Goal: Task Accomplishment & Management: Manage account settings

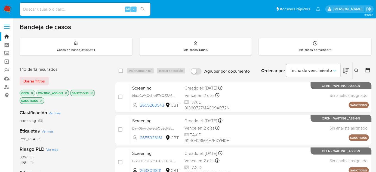
click at [7, 10] on img at bounding box center [7, 9] width 9 height 9
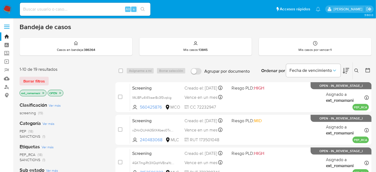
click at [6, 8] on img at bounding box center [7, 9] width 9 height 9
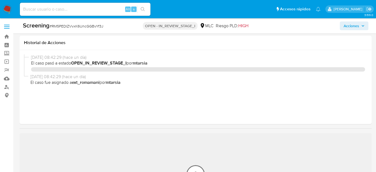
select select "10"
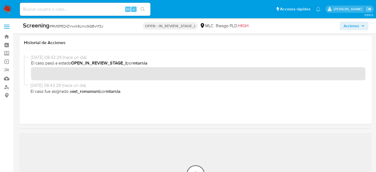
scroll to position [91, 0]
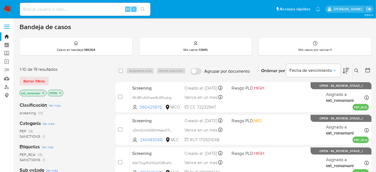
click at [44, 136] on span "(1)" at bounding box center [43, 136] width 3 height 5
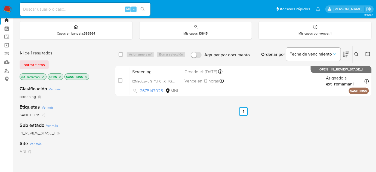
scroll to position [24, 0]
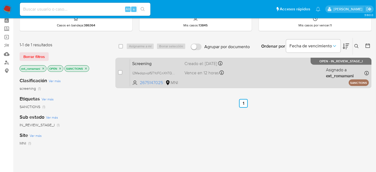
click at [264, 68] on div "Screening l2MedqzwpfSTYcFCnXhTQdSs 2675147025 MNI Creado el: 08/09/2025 Creado …" at bounding box center [249, 72] width 239 height 27
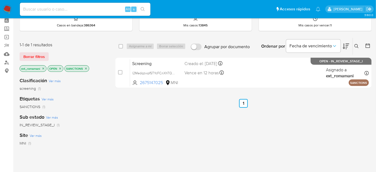
click at [10, 10] on img at bounding box center [7, 9] width 9 height 9
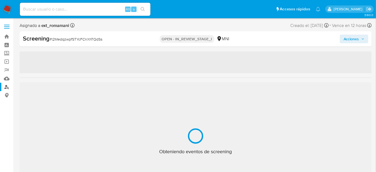
select select "10"
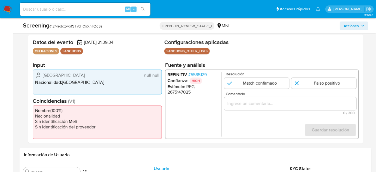
scroll to position [99, 0]
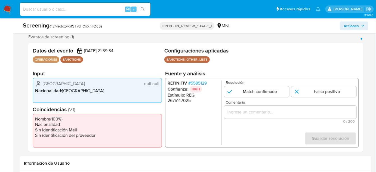
drag, startPoint x: 89, startPoint y: 80, endPoint x: 41, endPoint y: 83, distance: 48.2
click at [41, 83] on div "Nicaragua null null" at bounding box center [97, 84] width 124 height 7
click at [199, 83] on span "# 5585129" at bounding box center [197, 83] width 18 height 5
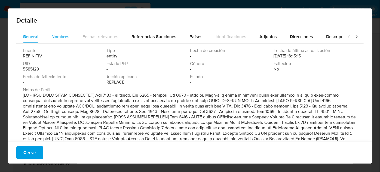
click at [59, 34] on span "Nombres" at bounding box center [60, 36] width 18 height 6
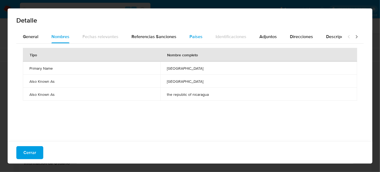
click at [193, 36] on span "Países" at bounding box center [195, 36] width 13 height 6
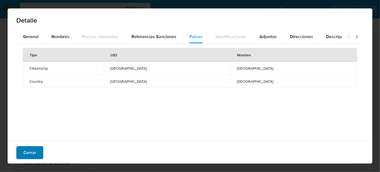
click at [30, 152] on span "Cerrar" at bounding box center [29, 153] width 13 height 12
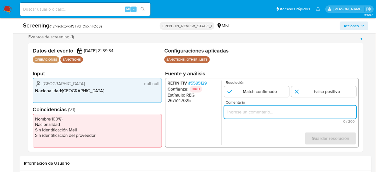
click at [240, 111] on input "Comentario" at bounding box center [290, 112] width 132 height 7
paste input "Titular de registración Nicaragua con el sancionado Nicaragua, SAN activo. Se e…"
drag, startPoint x: 233, startPoint y: 112, endPoint x: 379, endPoint y: 111, distance: 146.6
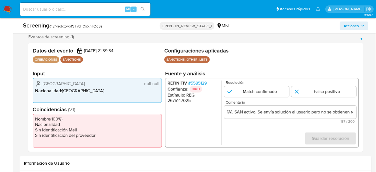
scroll to position [0, 0]
click at [273, 128] on form "Resolución Match confirmado Falso positivo Comentario Titular de registración N…" at bounding box center [290, 113] width 132 height 64
click at [291, 111] on input "Titular de registración Nicaragua con el sancionado Nicaragua, SAN activo. Se e…" at bounding box center [290, 112] width 132 height 7
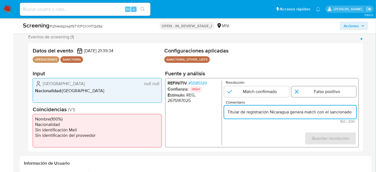
type input "Titular de registración Nicaragua genera match con el sancionado Nicaragua, SAN…"
click at [338, 89] on input "1 de 1" at bounding box center [323, 91] width 65 height 11
radio input "true"
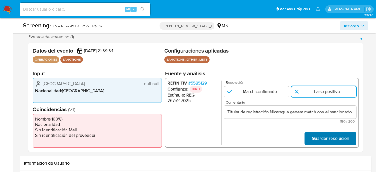
click at [334, 137] on span "Guardar resolución" at bounding box center [331, 138] width 38 height 12
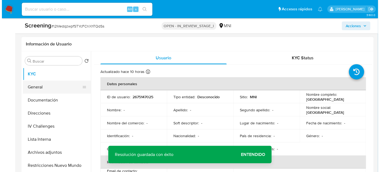
scroll to position [222, 0]
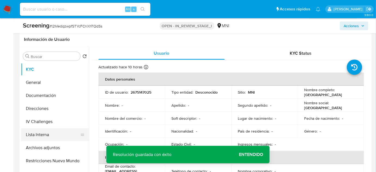
click at [38, 132] on button "Lista Interna" at bounding box center [53, 134] width 64 height 13
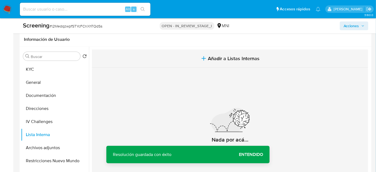
click at [232, 63] on button "Añadir a Listas Internas" at bounding box center [230, 58] width 276 height 18
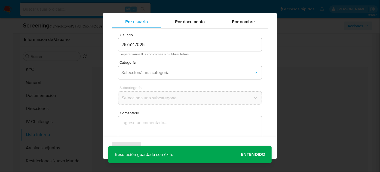
scroll to position [20, 0]
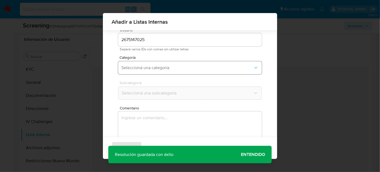
click at [155, 67] on span "Seleccioná una categoría" at bounding box center [187, 67] width 132 height 5
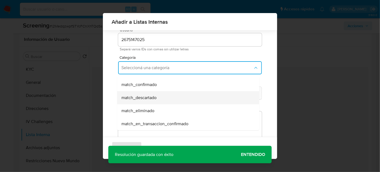
scroll to position [49, 0]
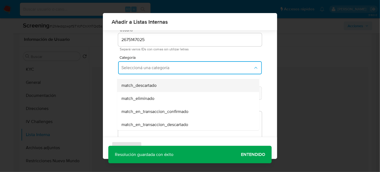
click at [156, 87] on span "match_descartado" at bounding box center [138, 85] width 35 height 5
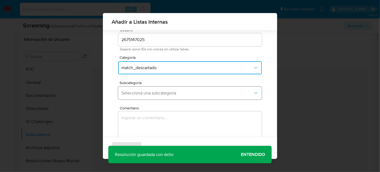
click at [159, 94] on span "Seleccioná una subcategoría" at bounding box center [187, 92] width 132 height 5
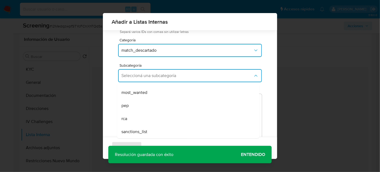
scroll to position [60, 0]
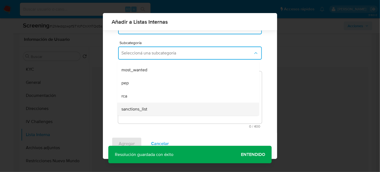
click at [145, 110] on span "sanctions_list" at bounding box center [134, 108] width 26 height 5
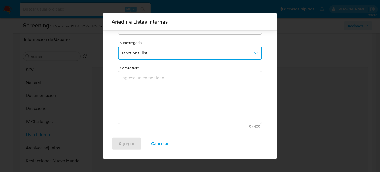
click at [192, 92] on textarea "Comentario" at bounding box center [190, 97] width 144 height 52
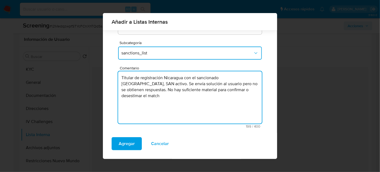
click at [183, 78] on textarea "Titular de registración Nicaragua con el sancionado Nicaragua, SAN activo. Se e…" at bounding box center [190, 97] width 144 height 52
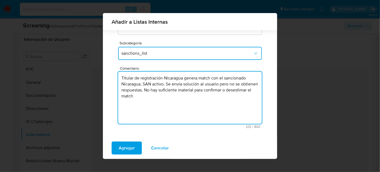
scroll to position [35, 0]
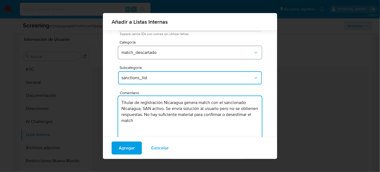
type textarea "Titular de registración Nicaragua genera match con el sancionado Nicaragua, SAN…"
click at [151, 53] on span "match_descartado" at bounding box center [187, 52] width 132 height 5
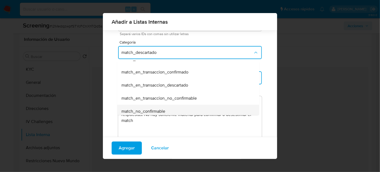
scroll to position [85, 0]
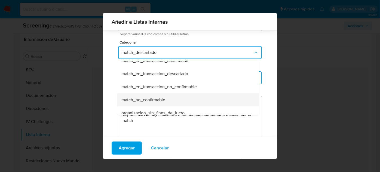
click at [154, 97] on span "match_no_confirmable" at bounding box center [143, 99] width 44 height 5
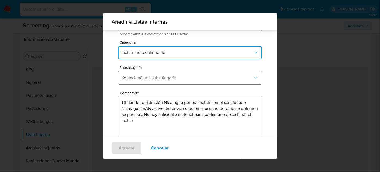
click at [153, 81] on button "Seleccioná una subcategoría" at bounding box center [190, 77] width 144 height 13
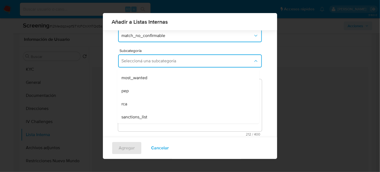
scroll to position [60, 0]
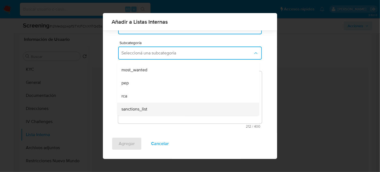
click at [144, 109] on span "sanctions_list" at bounding box center [134, 108] width 26 height 5
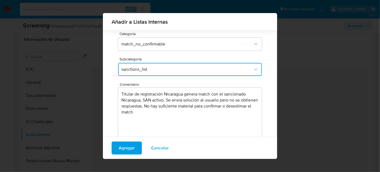
scroll to position [35, 0]
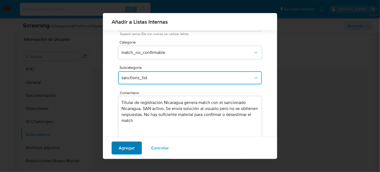
click at [125, 149] on span "Agregar" at bounding box center [127, 148] width 16 height 12
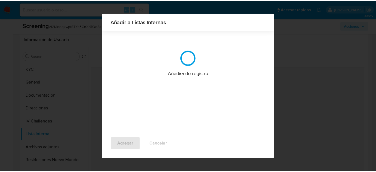
scroll to position [0, 0]
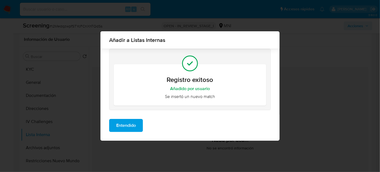
click at [131, 128] on span "Entendido" at bounding box center [126, 125] width 20 height 12
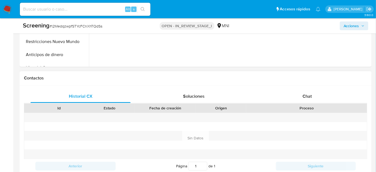
scroll to position [371, 0]
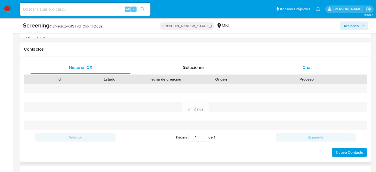
click at [305, 65] on span "Chat" at bounding box center [306, 67] width 9 height 6
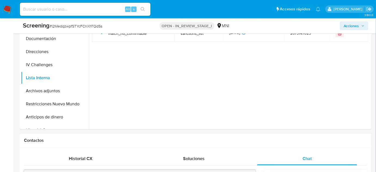
scroll to position [272, 0]
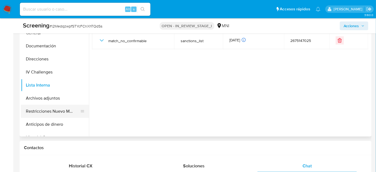
click at [33, 115] on button "Restricciones Nuevo Mundo" at bounding box center [53, 111] width 64 height 13
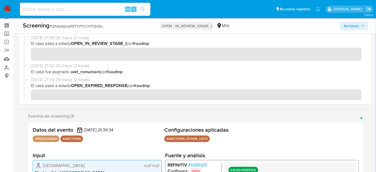
scroll to position [0, 0]
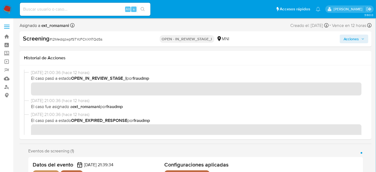
click at [356, 38] on span "Acciones" at bounding box center [352, 39] width 16 height 9
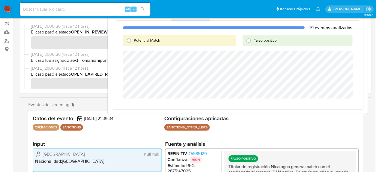
scroll to position [49, 0]
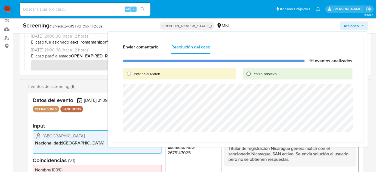
click at [253, 72] on input "Falso positivo" at bounding box center [248, 73] width 9 height 9
radio input "true"
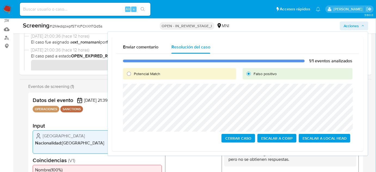
click at [236, 137] on span "Cerrar Caso" at bounding box center [238, 138] width 26 height 8
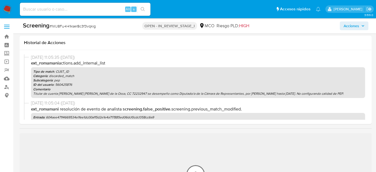
select select "10"
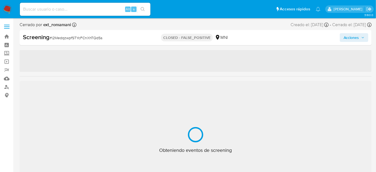
select select "10"
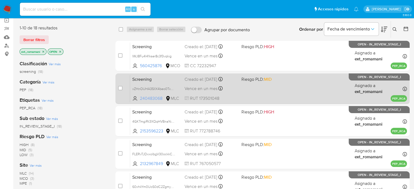
scroll to position [54, 0]
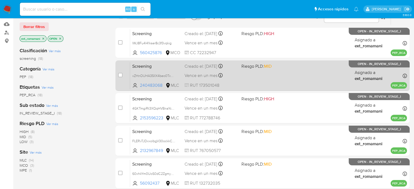
click at [272, 76] on div "Screening xZHnOUHA35IIX4beo0TxUnXZ 240483068 MLC Riesgo PLD: MID Creado el: 14/…" at bounding box center [268, 75] width 277 height 27
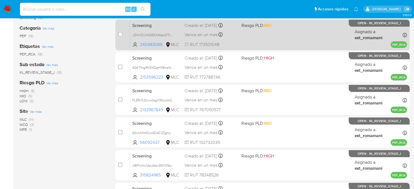
scroll to position [109, 0]
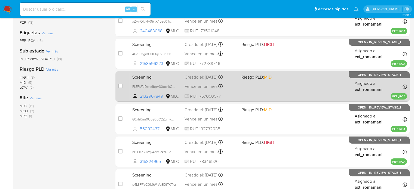
click at [268, 84] on div "Screening FLERvTJDxxolbgV30ockkCbo 2132967849 MLC Riesgo PLD: MID Creado el: 14…" at bounding box center [268, 86] width 277 height 27
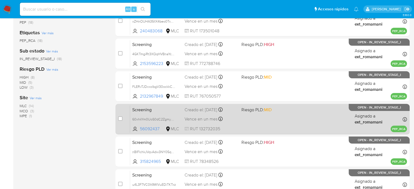
click at [265, 114] on div "Screening 60xhkYm0UoS0dC2ZgmymWiTn 56092437 MLC Riesgo PLD: MID Creado el: 14/0…" at bounding box center [268, 118] width 277 height 27
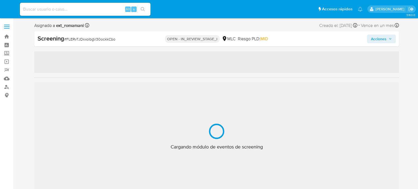
select select "10"
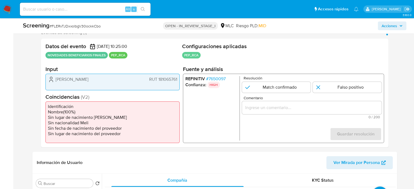
scroll to position [109, 0]
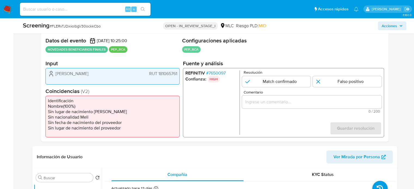
drag, startPoint x: 123, startPoint y: 76, endPoint x: 52, endPoint y: 76, distance: 71.3
click at [52, 76] on div "danitza scarleth ortiz viveros RUT 181065761" at bounding box center [112, 73] width 129 height 7
click at [219, 70] on span "# 7650097" at bounding box center [216, 72] width 20 height 5
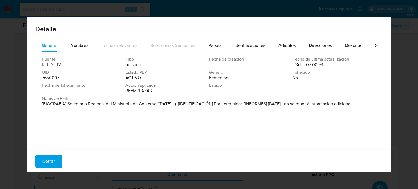
drag, startPoint x: 66, startPoint y: 104, endPoint x: 156, endPoint y: 106, distance: 90.0
click at [156, 106] on font "[BIOGRAFÍA] Secretario Regional del Ministerio de Gobierno (enero de 2023 - ). …" at bounding box center [197, 104] width 310 height 6
click at [37, 160] on button "Cerrar" at bounding box center [48, 161] width 27 height 13
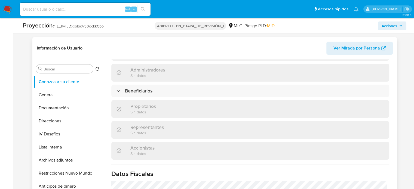
scroll to position [272, 0]
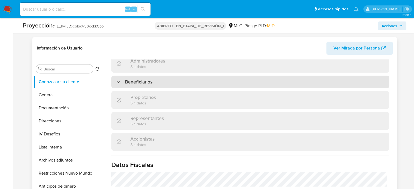
click at [144, 83] on div "Beneficiarios" at bounding box center [250, 82] width 278 height 13
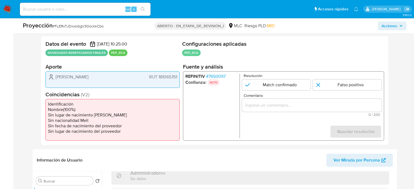
scroll to position [136, 0]
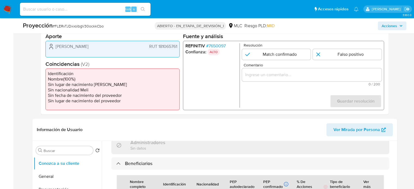
click at [253, 78] on input "Comentario" at bounding box center [312, 74] width 140 height 7
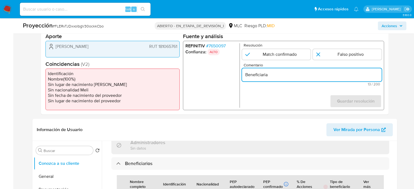
paste input "Titular de cuenta se desempeña como Configurando calidad PEP."
drag, startPoint x: 284, startPoint y: 75, endPoint x: 267, endPoint y: 76, distance: 17.7
click at [267, 76] on input "Beneficiaria Titular de cuenta se desempeña como Configurando calidad PEP." at bounding box center [312, 74] width 140 height 7
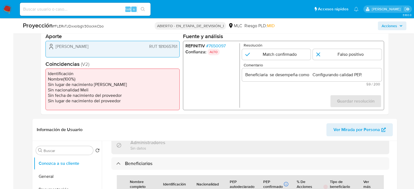
drag, startPoint x: 53, startPoint y: 47, endPoint x: 178, endPoint y: 48, distance: 125.7
click at [178, 48] on div "danitza scarleth ortiz viveros RUT 181065761" at bounding box center [112, 49] width 134 height 17
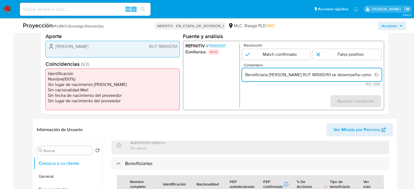
click at [271, 75] on input "Beneficiaria danitza scarleth ortiz viveros RUT 181065761 se desempeña como Con…" at bounding box center [312, 74] width 140 height 7
click at [270, 76] on input "Beneficiaria danitza scarleth ortiz viveros RUT 181065761 se desempeña como Con…" at bounding box center [312, 74] width 140 height 7
click at [285, 76] on input "Beneficiaria Danitza scarleth ortiz viveros RUT 181065761 se desempeña como Con…" at bounding box center [312, 74] width 140 height 7
click at [302, 76] on input "Beneficiaria Danitza Scarleth ortiz viveros RUT 181065761 se desempeña como Con…" at bounding box center [312, 74] width 140 height 7
click at [312, 75] on input "Beneficiaria Danitza Scarleth Ortiz viveros RUT 181065761 se desempeña como Con…" at bounding box center [312, 74] width 140 height 7
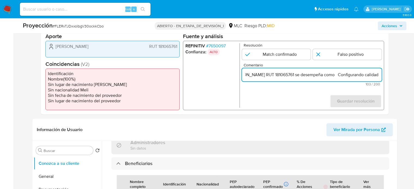
scroll to position [0, 72]
click at [379, 76] on input "Beneficiaria Danitza Scarleth Ortiz Viveros RUT 181065761 se desempeña como Con…" at bounding box center [312, 74] width 140 height 7
click at [327, 75] on input "Beneficiaria Danitza Scarleth Ortiz Viveros RUT 181065761 se desempeña como Con…" at bounding box center [312, 74] width 140 height 7
paste input "Secretario Regional del Ministerio de Gobierno desde Enero de 2023."
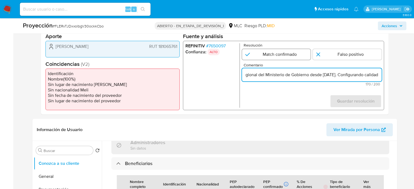
type input "Beneficiaria Danitza Scarleth Ortiz Viveros RUT 181065761 se desempeña como Sec…"
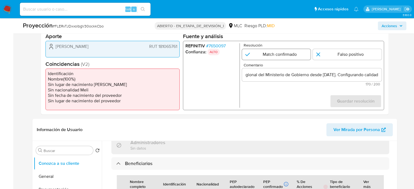
scroll to position [0, 0]
click at [286, 55] on input "1 de 1" at bounding box center [276, 54] width 69 height 11
radio input "true"
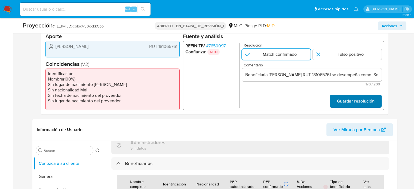
click at [356, 100] on span "Guardar resolución" at bounding box center [355, 101] width 38 height 12
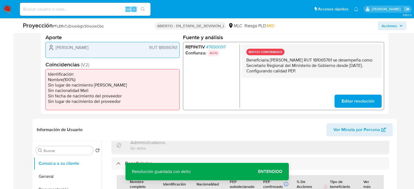
drag, startPoint x: 350, startPoint y: 72, endPoint x: 243, endPoint y: 61, distance: 107.5
click at [243, 61] on div "MATCH CONFIRMADO Beneficiaria Danitza Scarleth Ortiz Viveros RUT 181065761 se d…" at bounding box center [312, 61] width 140 height 34
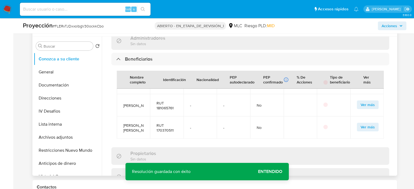
scroll to position [245, 0]
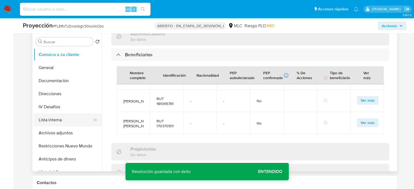
click at [58, 121] on button "Lista interna" at bounding box center [66, 119] width 64 height 13
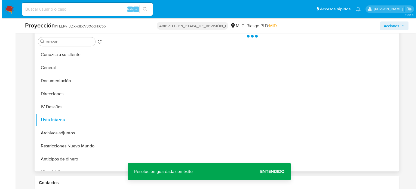
scroll to position [0, 0]
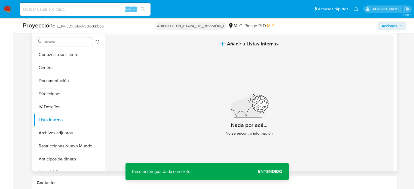
click at [214, 48] on button "Añadir a Listas Internas" at bounding box center [249, 44] width 289 height 18
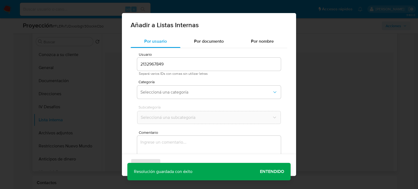
click at [166, 140] on textarea "Comentario" at bounding box center [209, 162] width 144 height 52
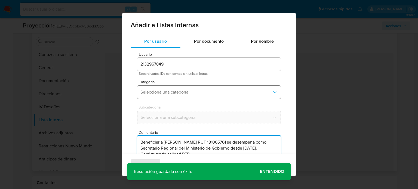
type textarea "Beneficiaria Danitza Scarleth Ortiz Viveros RUT 181065761 se desempeña como Sec…"
click at [181, 93] on span "Seleccioná una categoría" at bounding box center [206, 91] width 132 height 5
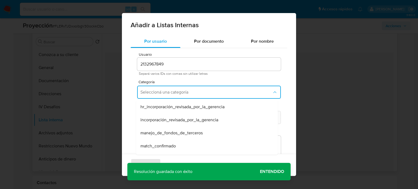
drag, startPoint x: 158, startPoint y: 146, endPoint x: 168, endPoint y: 137, distance: 14.1
click at [158, 146] on span "match_confirmado" at bounding box center [157, 145] width 35 height 5
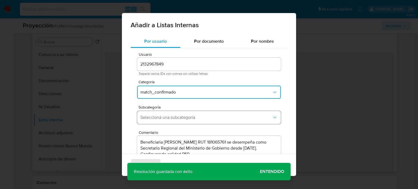
click at [180, 120] on button "Seleccioná una subcategoría" at bounding box center [209, 117] width 144 height 13
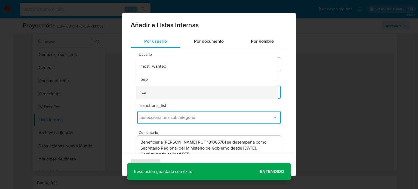
scroll to position [37, 0]
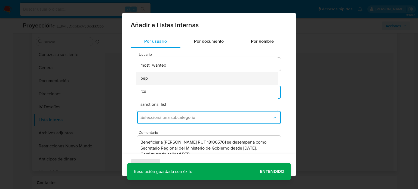
click at [163, 80] on div "pep" at bounding box center [205, 78] width 130 height 13
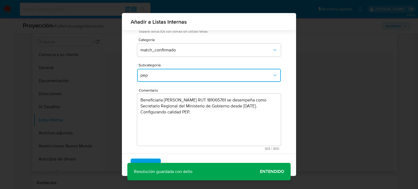
scroll to position [43, 0]
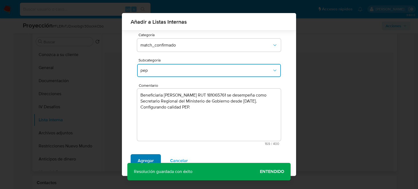
click at [144, 157] on span "Agregar" at bounding box center [146, 161] width 16 height 12
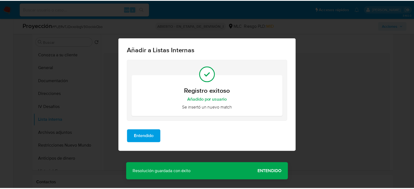
scroll to position [0, 0]
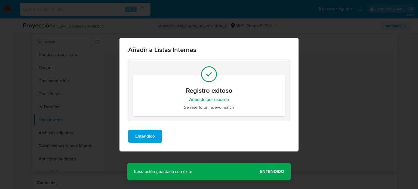
click at [146, 137] on span "Entendido" at bounding box center [145, 136] width 20 height 12
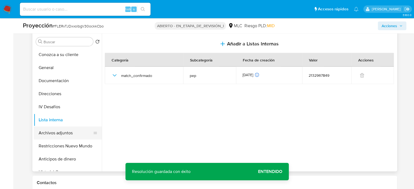
click at [64, 135] on button "Archivos adjuntos" at bounding box center [66, 132] width 64 height 13
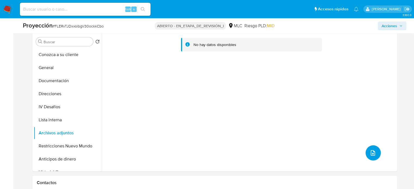
click at [369, 153] on icon "subir archivo" at bounding box center [372, 153] width 7 height 7
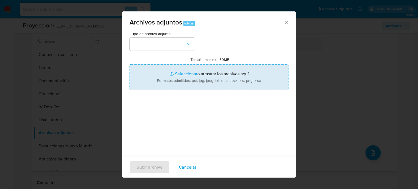
click at [231, 72] on input "Tamaño máximo: 50MB Seleccionar archivos" at bounding box center [208, 77] width 159 height 26
type input "C:\fakepath\InfoTransparencia.pdf"
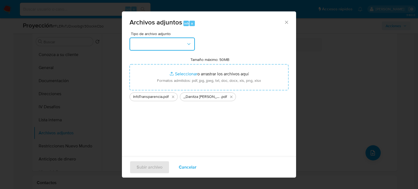
click at [180, 45] on button "button" at bounding box center [161, 44] width 65 height 13
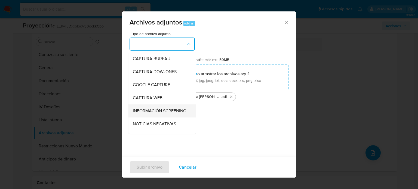
click at [157, 112] on span "INFORMACIÓN SCREENING" at bounding box center [159, 110] width 53 height 5
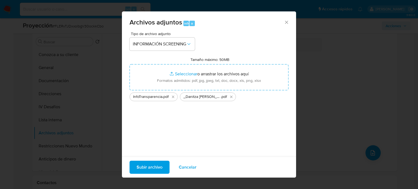
click at [157, 164] on span "Subir archivo" at bounding box center [150, 167] width 26 height 12
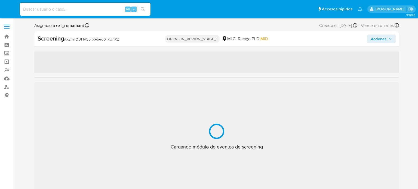
select select "10"
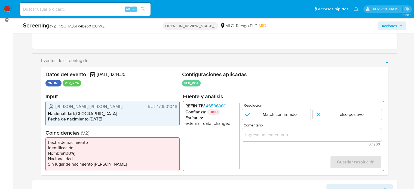
scroll to position [82, 0]
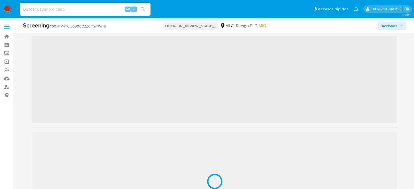
scroll to position [54, 0]
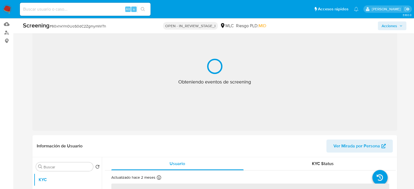
select select "10"
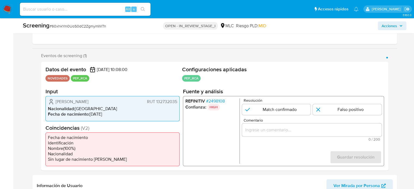
scroll to position [136, 0]
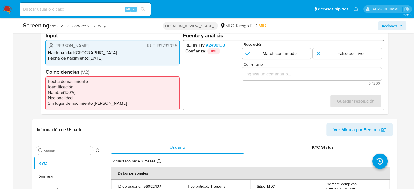
drag, startPoint x: 119, startPoint y: 43, endPoint x: 53, endPoint y: 44, distance: 65.5
click at [53, 44] on div "[PERSON_NAME] 132732035" at bounding box center [112, 45] width 129 height 7
click at [222, 45] on span "# 2498108" at bounding box center [215, 44] width 19 height 5
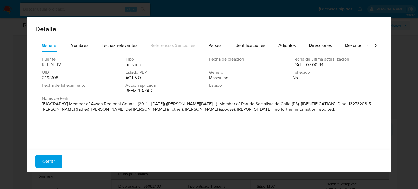
drag, startPoint x: 120, startPoint y: 104, endPoint x: 91, endPoint y: 105, distance: 28.8
click at [91, 105] on font "[BIOGRAPHY] Member of Aysen Regional Council (2014 - [DATE]) ([PERSON_NAME][DAT…" at bounding box center [207, 107] width 330 height 12
drag, startPoint x: 46, startPoint y: 159, endPoint x: 48, endPoint y: 157, distance: 2.9
click at [47, 160] on font "Cerrar" at bounding box center [48, 161] width 13 height 13
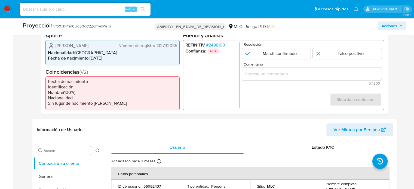
click at [267, 70] on input "Comentario" at bounding box center [312, 73] width 140 height 7
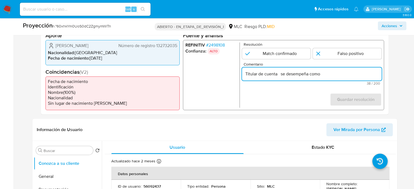
paste input "Concejal Regional [PERSON_NAME] desde [DATE]."
click at [264, 110] on div "Datos del evento [DATE] 10:08:00 NOVEDADES PEP_RCA Configuraciones aplicadas PE…" at bounding box center [214, 60] width 347 height 109
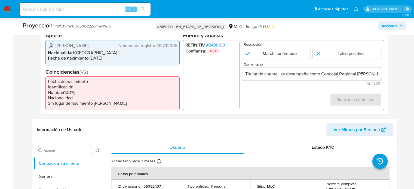
drag, startPoint x: 54, startPoint y: 47, endPoint x: 115, endPoint y: 48, distance: 61.2
click at [115, 48] on div "[PERSON_NAME] Número de registro 132732035" at bounding box center [112, 45] width 129 height 7
drag, startPoint x: 174, startPoint y: 46, endPoint x: 156, endPoint y: 48, distance: 18.1
click at [156, 48] on div "[PERSON_NAME] Número de registro 132732035 Nacionalidad : [DEMOGRAPHIC_DATA] Fe…" at bounding box center [112, 52] width 134 height 25
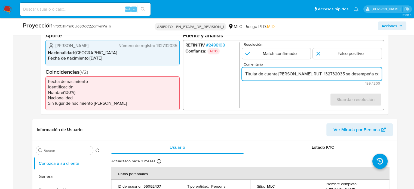
type input "Titular de cuenta [PERSON_NAME], RUT 132732035, se desempeña como Concejal Regi…"
click at [300, 74] on input "Titular de cuenta [PERSON_NAME], RUT 132732035, se desempeña como Concejal Regi…" at bounding box center [312, 73] width 140 height 7
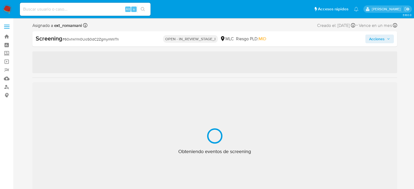
select select "10"
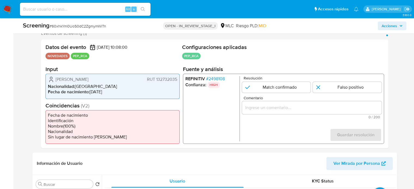
scroll to position [109, 0]
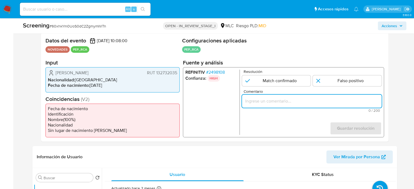
click at [251, 99] on input "Comentario" at bounding box center [312, 101] width 140 height 7
paste input "Titular de cuenta Julio Esteban Rossel González, RUT 132732035, se desempeña co…"
type input "Titular de cuenta Julio Esteban Rossel González, RUT 132732035, se desempeña co…"
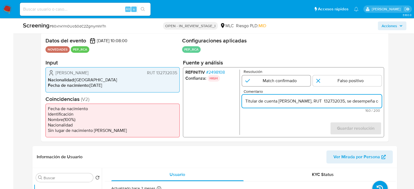
click at [278, 84] on input "1 de 1" at bounding box center [276, 80] width 69 height 11
radio input "true"
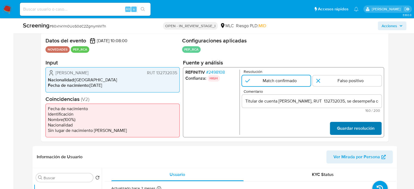
click at [345, 128] on span "Guardar resolución" at bounding box center [355, 128] width 38 height 12
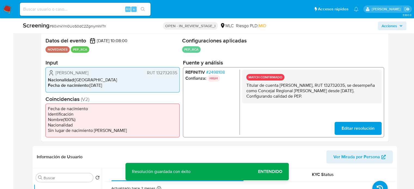
drag, startPoint x: 331, startPoint y: 98, endPoint x: 242, endPoint y: 86, distance: 90.4
click at [242, 86] on div "MATCH CONFIRMADO Titular de cuenta Julio Esteban Rossel González, RUT 132732035…" at bounding box center [312, 87] width 140 height 34
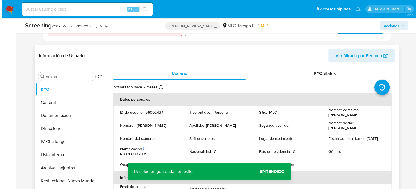
scroll to position [218, 0]
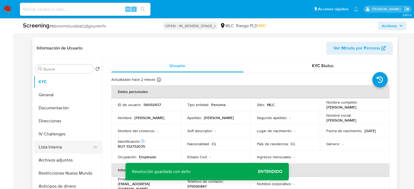
click at [63, 148] on button "Lista Interna" at bounding box center [66, 147] width 64 height 13
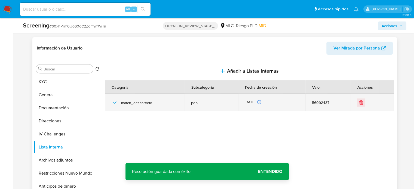
click at [112, 102] on icon "button" at bounding box center [114, 102] width 7 height 7
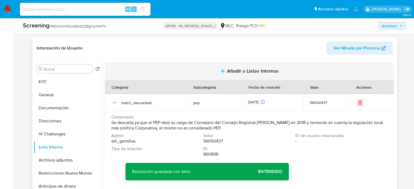
click at [221, 73] on icon "button" at bounding box center [222, 71] width 7 height 7
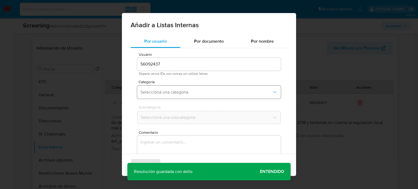
click at [184, 97] on button "Seleccioná una categoría" at bounding box center [209, 92] width 144 height 13
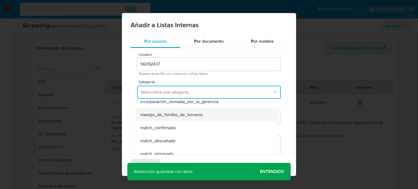
scroll to position [27, 0]
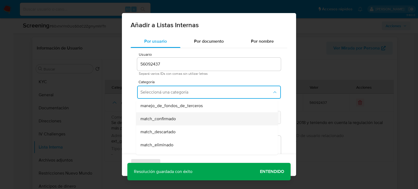
click at [168, 120] on span "match_confirmado" at bounding box center [157, 118] width 35 height 5
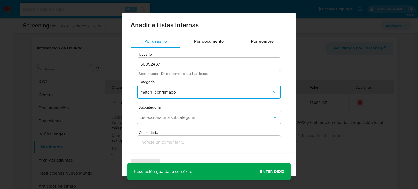
click at [168, 120] on button "Seleccioná una subcategoría" at bounding box center [209, 117] width 144 height 13
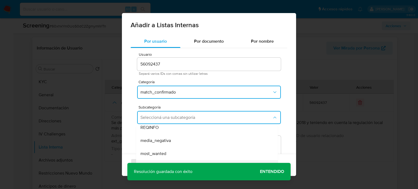
scroll to position [37, 0]
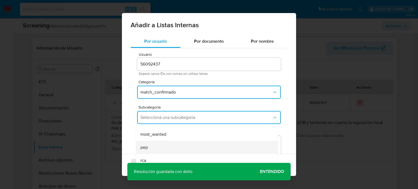
click at [157, 145] on div "pep" at bounding box center [205, 147] width 130 height 13
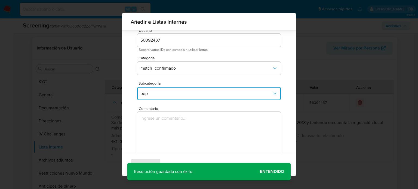
scroll to position [23, 0]
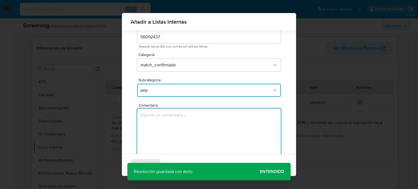
click at [171, 115] on textarea "Comentario" at bounding box center [209, 135] width 144 height 52
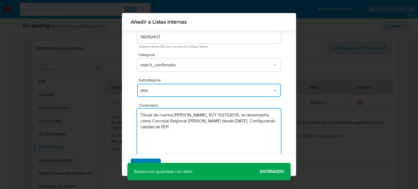
type textarea "Titular de cuenta Julio Esteban Rossel González, RUT 132732035, se desempeña co…"
click at [145, 162] on span "Agregar" at bounding box center [146, 165] width 16 height 12
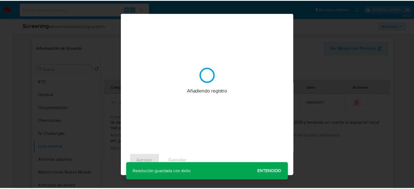
scroll to position [0, 0]
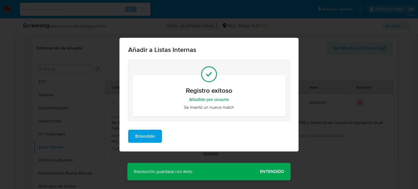
click at [271, 171] on div "Añadir a Listas Internas Registro exitoso Añadido por usuario Se insertó un nue…" at bounding box center [209, 94] width 418 height 189
click at [135, 138] on span "Entendido" at bounding box center [145, 136] width 20 height 12
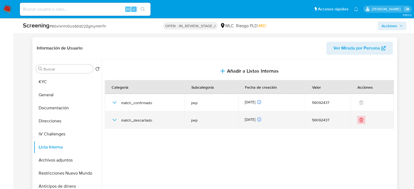
click at [361, 120] on icon "Eliminar" at bounding box center [361, 120] width 0 height 1
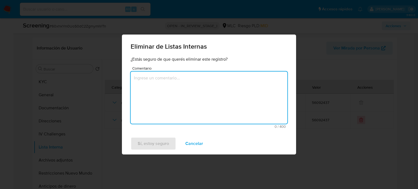
click at [229, 93] on textarea "Comentario" at bounding box center [209, 98] width 157 height 52
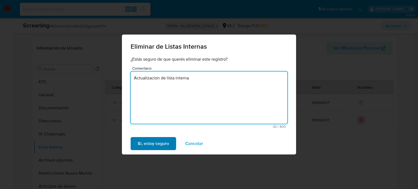
type textarea "Actualizacion de lista interna"
click at [164, 144] on span "Sí, estoy seguro" at bounding box center [153, 144] width 31 height 12
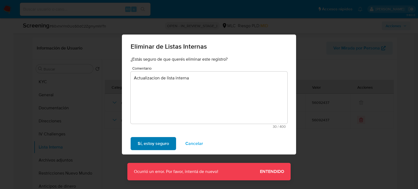
click at [162, 143] on span "Sí, estoy seguro" at bounding box center [153, 144] width 31 height 12
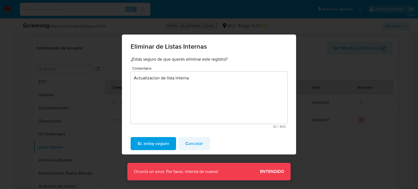
click at [190, 142] on span "Cancelar" at bounding box center [194, 144] width 18 height 12
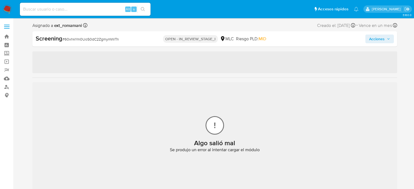
select select "10"
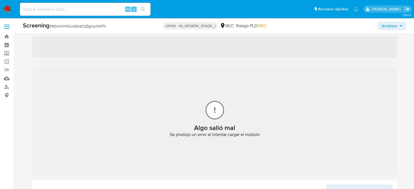
scroll to position [27, 0]
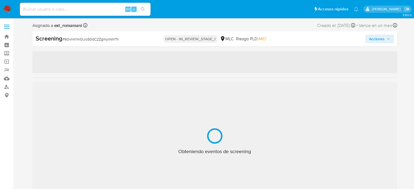
select select "10"
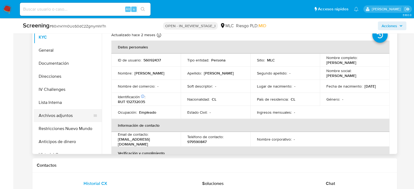
scroll to position [272, 0]
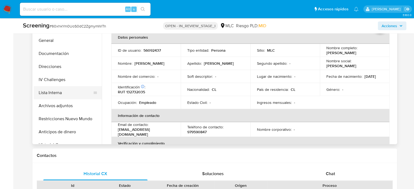
click at [54, 96] on button "Lista Interna" at bounding box center [66, 92] width 64 height 13
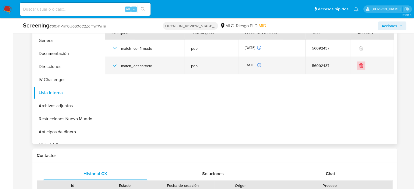
click at [358, 65] on icon "Eliminar" at bounding box center [360, 65] width 5 height 5
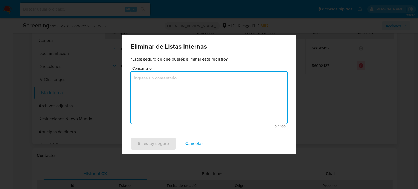
click at [201, 95] on textarea "Comentario" at bounding box center [209, 98] width 157 height 52
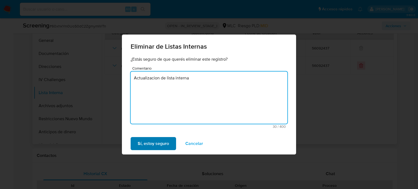
type textarea "Actualizacion de lista interna"
click at [163, 142] on span "Sí, estoy seguro" at bounding box center [153, 144] width 31 height 12
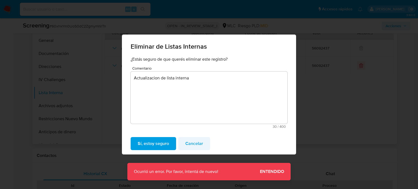
click at [197, 143] on span "Cancelar" at bounding box center [194, 144] width 18 height 12
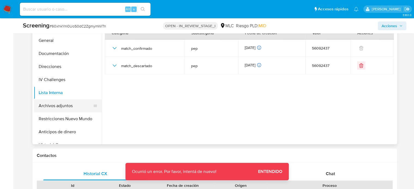
click at [62, 107] on button "Archivos adjuntos" at bounding box center [66, 105] width 64 height 13
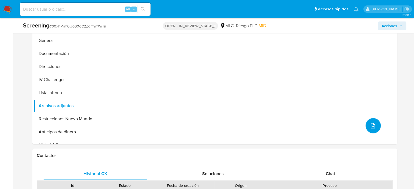
click at [370, 125] on icon "upload-file" at bounding box center [372, 125] width 7 height 7
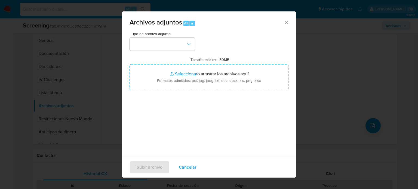
click at [180, 74] on input "Tamaño máximo: 50MB Seleccionar archivos" at bounding box center [208, 77] width 159 height 26
type input "C:\fakepath\Ley del Lobby - Sujetos pasivos de lobby o gestión de intereses par…"
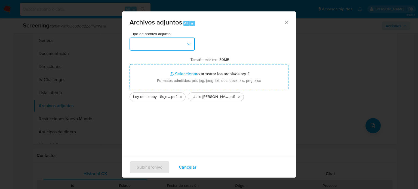
click at [174, 45] on button "button" at bounding box center [161, 44] width 65 height 13
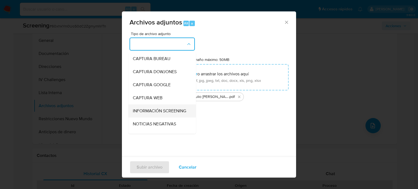
click at [153, 110] on span "INFORMACIÓN SCREENING" at bounding box center [159, 110] width 53 height 5
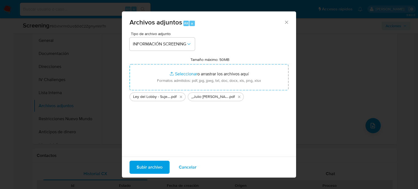
click at [148, 165] on span "Subir archivo" at bounding box center [150, 167] width 26 height 12
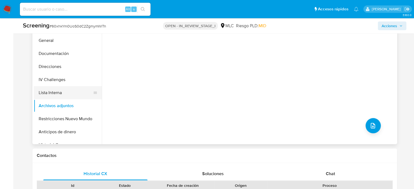
click at [62, 94] on button "Lista Interna" at bounding box center [66, 92] width 64 height 13
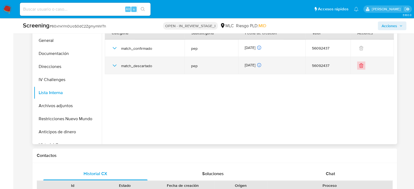
click at [358, 66] on icon "Eliminar" at bounding box center [360, 65] width 5 height 5
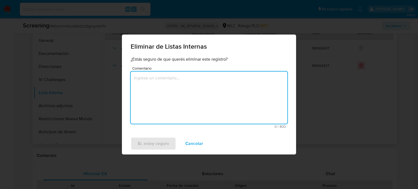
click at [218, 92] on textarea "Comentario" at bounding box center [209, 98] width 157 height 52
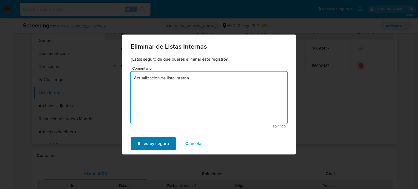
type textarea "Actualizacion de lista interna"
click at [156, 141] on span "Sí, estoy seguro" at bounding box center [153, 144] width 31 height 12
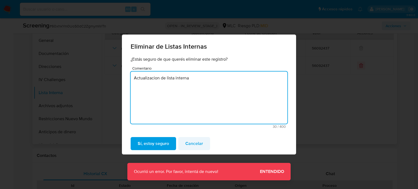
click at [196, 149] on span "Cancelar" at bounding box center [194, 144] width 18 height 12
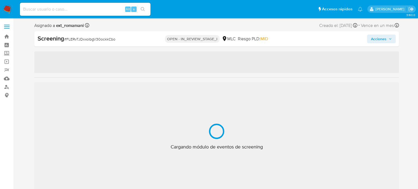
select select "10"
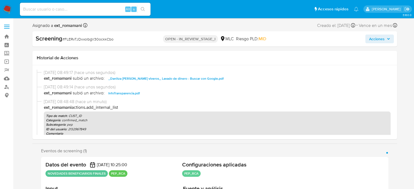
click at [376, 36] on span "Acciones" at bounding box center [377, 39] width 16 height 9
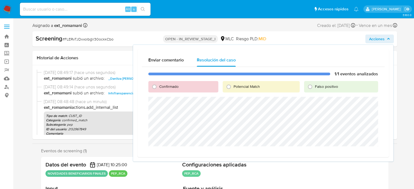
click at [159, 85] on label "Confirmado" at bounding box center [169, 86] width 20 height 5
click at [158, 85] on input "Confirmado" at bounding box center [154, 86] width 9 height 9
radio input "true"
click at [350, 152] on span "Cerrar Caso" at bounding box center [359, 153] width 26 height 8
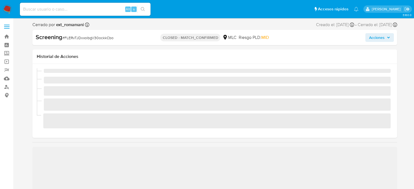
select select "10"
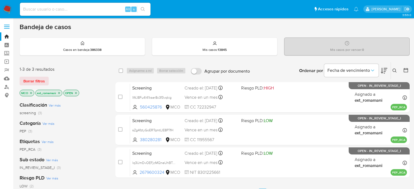
scroll to position [49, 0]
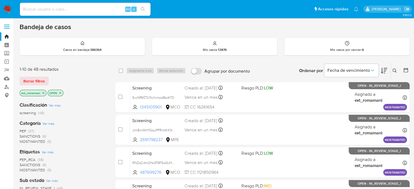
click at [40, 135] on span "SANCTIONS (6)" at bounding box center [33, 136] width 27 height 5
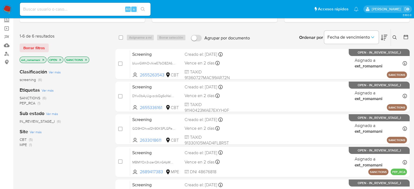
scroll to position [54, 0]
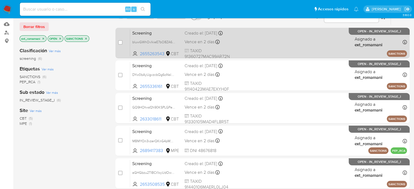
click at [245, 43] on div "Screening bIuwGWhOvlkieE7bO8ZA6Axv 2655263543 CBT Creado el: 17/09/2025 Creado …" at bounding box center [268, 42] width 277 height 27
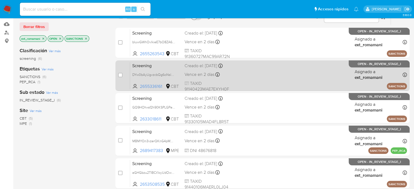
click at [238, 79] on div "Screening DYw0bAyUgvzcbQg6oNslozIM 2655336161 CBT Creado el: 17/09/2025 Creado …" at bounding box center [268, 75] width 277 height 27
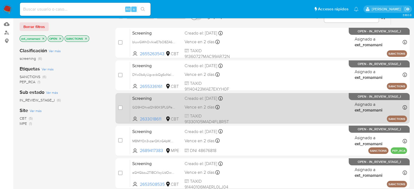
click at [240, 110] on div "Screening GQ9HOhxsf2h90KSPLGPeHDK6 2633018611 CBT Creado el: 17/09/2025 Creado …" at bounding box center [268, 107] width 277 height 27
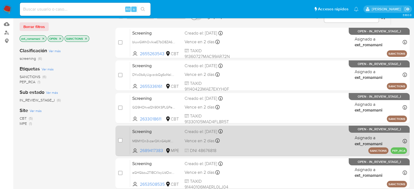
click at [236, 138] on div "Vence en 2 días Vence el 19/09/2025 03:06:16" at bounding box center [210, 140] width 52 height 7
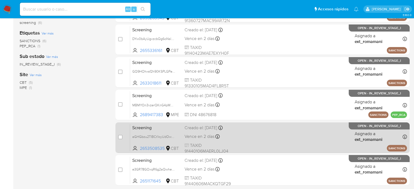
scroll to position [109, 0]
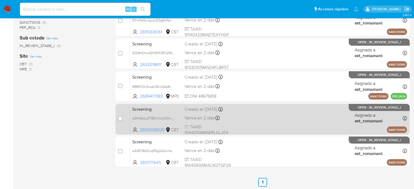
click at [236, 119] on div "Vence en 2 días Vence el 18/09/2025 23:48:46" at bounding box center [210, 118] width 52 height 7
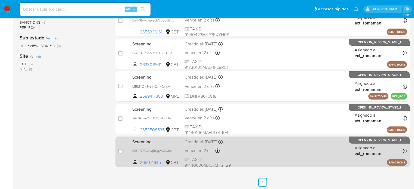
click at [240, 147] on div "Screening e3GR78GOxqR6g2aQwhePOI5L 2651171645 CBT Creado el: 16/09/2025 Creado …" at bounding box center [268, 151] width 277 height 27
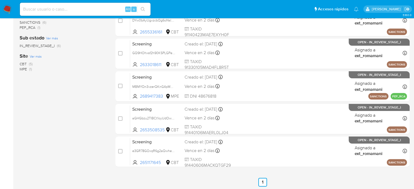
click at [6, 7] on img at bounding box center [7, 9] width 9 height 9
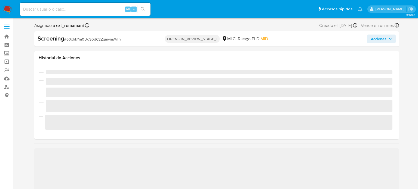
select select "10"
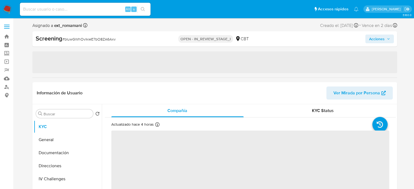
select select "10"
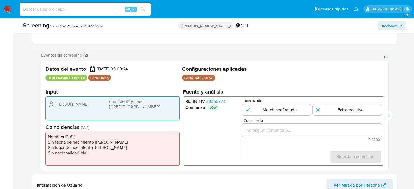
scroll to position [82, 0]
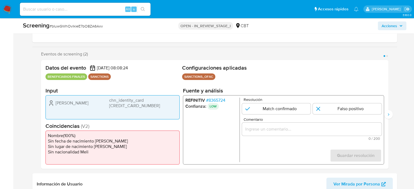
drag, startPoint x: 259, startPoint y: 134, endPoint x: 261, endPoint y: 132, distance: 3.0
click at [260, 134] on div "1 de 2" at bounding box center [312, 129] width 140 height 13
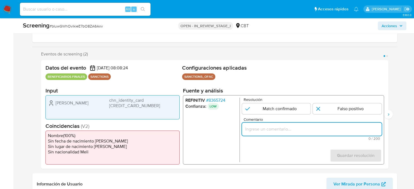
click at [262, 130] on input "Comentario" at bounding box center [312, 129] width 140 height 7
paste input "Compara al Rte Legal con el Sancionado , se desestima el match ya que difieren …"
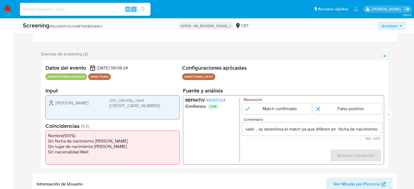
scroll to position [0, 0]
drag, startPoint x: 198, startPoint y: 135, endPoint x: 179, endPoint y: 133, distance: 18.8
click at [198, 135] on ul "REFINITIV # 8365724 Confianza: LOW" at bounding box center [212, 130] width 54 height 64
drag, startPoint x: 53, startPoint y: 103, endPoint x: 161, endPoint y: 105, distance: 108.0
click at [161, 105] on div "Jian Zhang chn_identity_card 360727199401021613" at bounding box center [112, 103] width 129 height 11
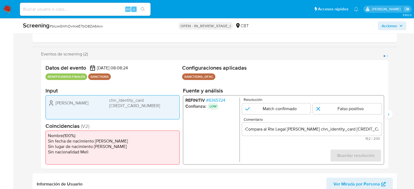
drag, startPoint x: 82, startPoint y: 101, endPoint x: 53, endPoint y: 104, distance: 28.7
click at [53, 104] on div "Jian Zhang chn_identity_card 360727199401021613" at bounding box center [112, 103] width 129 height 11
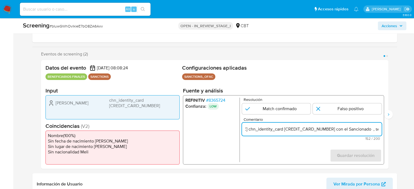
scroll to position [0, 89]
drag, startPoint x: 367, startPoint y: 130, endPoint x: 376, endPoint y: 129, distance: 9.0
click at [376, 129] on input "Compara al Rte Legal Jian Zhang chn_identity_card 360727199401021613 con el San…" at bounding box center [312, 129] width 140 height 7
click at [333, 129] on input "Compara al Rte Legal Jian Zhang chn_identity_card 360727199401021613 con el San…" at bounding box center [312, 129] width 140 height 7
paste input "Jian Zhang"
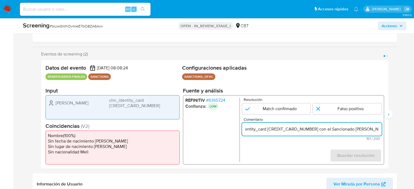
type input "Compara al Rte Legal Jian Zhang chn_identity_card 360727199401021613 con el San…"
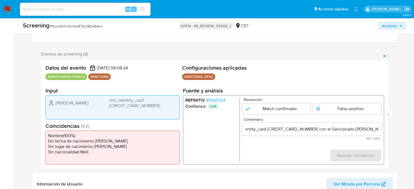
scroll to position [0, 0]
click at [224, 100] on span "# 8365724" at bounding box center [215, 100] width 19 height 5
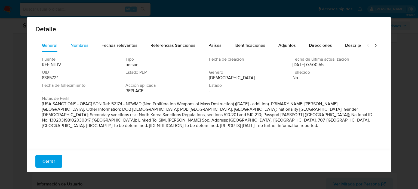
click at [86, 47] on span "Nombres" at bounding box center [79, 45] width 18 height 6
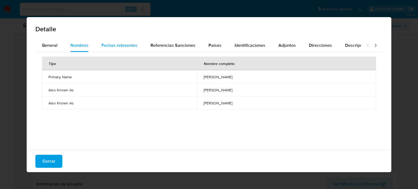
click at [136, 46] on span "Fechas relevantes" at bounding box center [119, 45] width 36 height 6
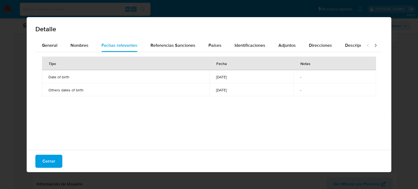
drag, startPoint x: 198, startPoint y: 77, endPoint x: 225, endPoint y: 76, distance: 27.5
click at [225, 76] on td "1981-02-03" at bounding box center [251, 76] width 84 height 13
click at [58, 159] on button "Cerrar" at bounding box center [48, 161] width 27 height 13
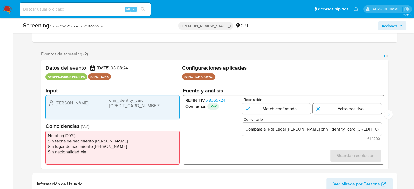
click at [347, 108] on input "1 de 2" at bounding box center [346, 108] width 69 height 11
radio input "true"
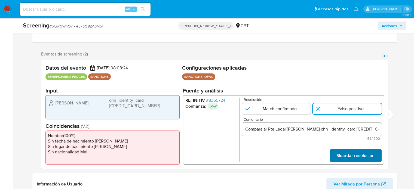
click at [346, 157] on span "Guardar resolución" at bounding box center [355, 156] width 38 height 12
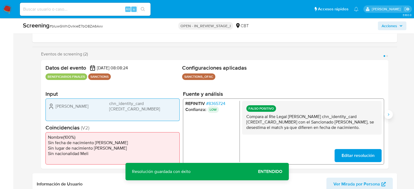
click at [387, 114] on icon "Siguiente" at bounding box center [388, 114] width 4 height 4
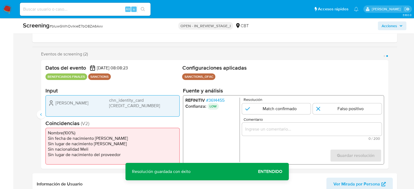
click at [218, 101] on span "# 3614455" at bounding box center [215, 100] width 18 height 5
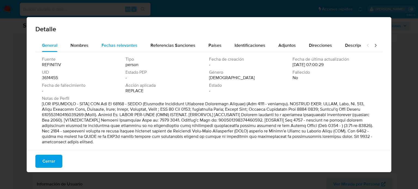
click at [117, 42] on span "Fechas relevantes" at bounding box center [119, 45] width 36 height 6
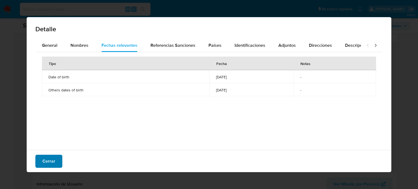
click at [44, 161] on span "Cerrar" at bounding box center [48, 161] width 13 height 12
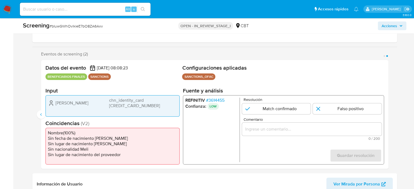
click at [36, 116] on div "Eventos de screening (2) Página 1 Página 2 Datos del evento 17/09/2025 08:08:24…" at bounding box center [214, 109] width 364 height 117
click at [40, 115] on icon "Anterior" at bounding box center [41, 114] width 4 height 4
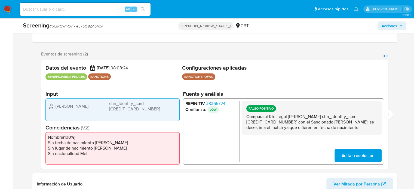
drag, startPoint x: 345, startPoint y: 128, endPoint x: 282, endPoint y: 117, distance: 64.3
click at [244, 117] on div "FALSO POSITIVO Compara al Rte Legal Jian Zhang chn_identity_card 36072719940102…" at bounding box center [312, 118] width 140 height 34
click at [388, 115] on icon "Siguiente" at bounding box center [388, 114] width 4 height 4
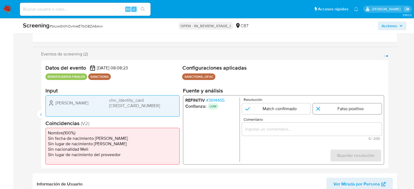
click at [329, 111] on input "2 de 2" at bounding box center [346, 108] width 69 height 11
radio input "true"
click at [318, 132] on input "Comentario" at bounding box center [312, 129] width 140 height 7
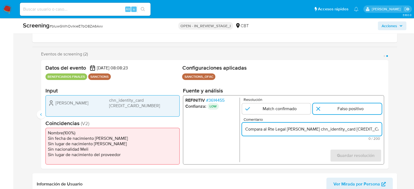
scroll to position [0, 187]
type input "Compara al Rte Legal [PERSON_NAME] chn_identity_card [CREDIT_CARD_NUMBER] con e…"
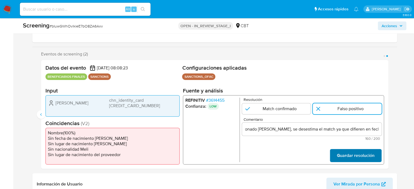
scroll to position [0, 0]
click at [347, 155] on span "Guardar resolución" at bounding box center [355, 156] width 38 height 12
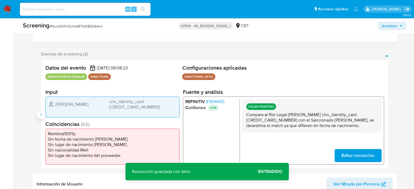
click at [41, 113] on icon "Anterior" at bounding box center [40, 114] width 1 height 2
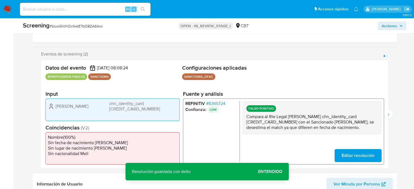
drag, startPoint x: 82, startPoint y: 104, endPoint x: 78, endPoint y: 105, distance: 4.2
click at [78, 105] on div "Jian Zhang chn_identity_card 360727199401021613" at bounding box center [112, 106] width 129 height 11
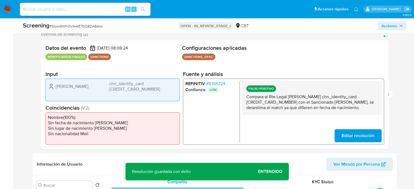
scroll to position [109, 0]
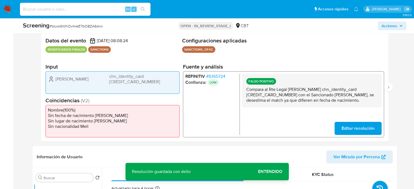
drag, startPoint x: 287, startPoint y: 89, endPoint x: 287, endPoint y: 94, distance: 4.9
click at [287, 94] on p "Compara al Rte Legal [PERSON_NAME] chn_identity_card [CREDIT_CARD_NUMBER] con e…" at bounding box center [311, 94] width 131 height 16
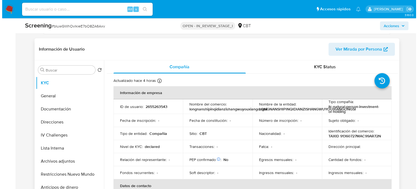
scroll to position [218, 0]
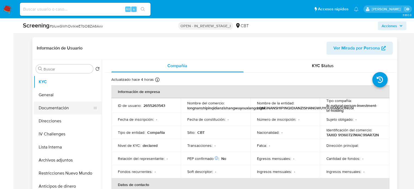
click at [63, 105] on button "Documentación" at bounding box center [66, 107] width 64 height 13
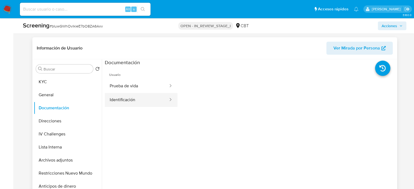
click at [144, 95] on button "Identificación" at bounding box center [137, 100] width 64 height 14
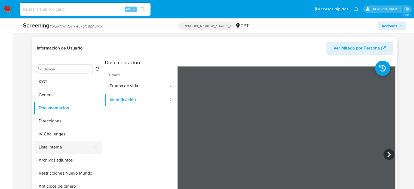
click at [60, 147] on button "Lista Interna" at bounding box center [66, 147] width 64 height 13
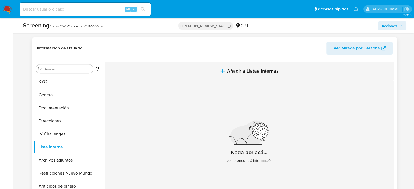
click at [225, 73] on button "Añadir a Listas Internas" at bounding box center [249, 71] width 289 height 18
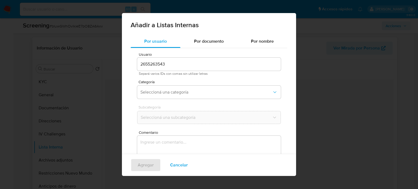
scroll to position [23, 0]
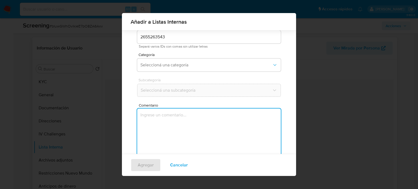
click at [162, 125] on textarea "Comentario" at bounding box center [209, 135] width 144 height 52
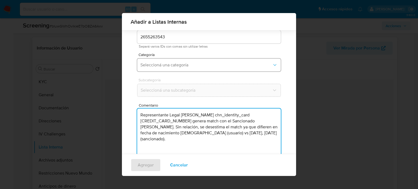
type textarea "Representante Legal Jian Zhang chn_identity_card 360727199401021613 genera matc…"
click at [177, 66] on span "Seleccioná una categoría" at bounding box center [206, 64] width 132 height 5
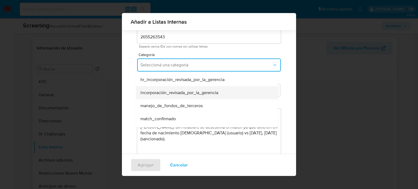
scroll to position [27, 0]
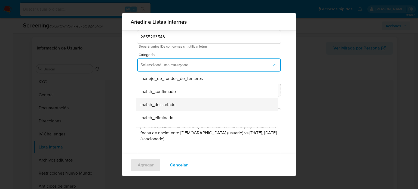
click at [164, 101] on div "match_descartado" at bounding box center [205, 104] width 130 height 13
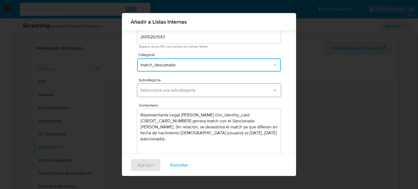
click at [174, 88] on span "Seleccioná una subcategoría" at bounding box center [206, 90] width 132 height 5
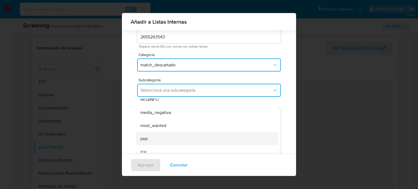
scroll to position [37, 0]
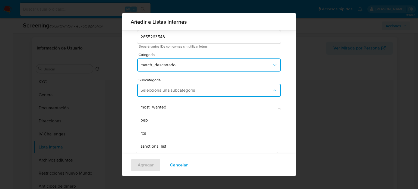
drag, startPoint x: 156, startPoint y: 146, endPoint x: 153, endPoint y: 148, distance: 3.7
click at [155, 146] on span "sanctions_list" at bounding box center [153, 146] width 26 height 5
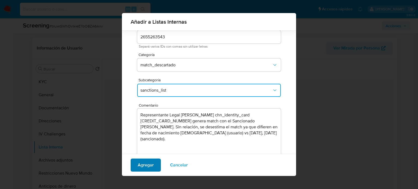
click at [144, 164] on span "Agregar" at bounding box center [146, 165] width 16 height 12
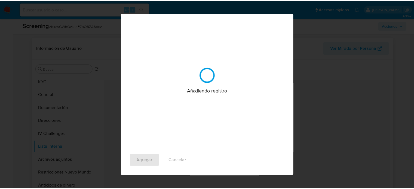
scroll to position [0, 0]
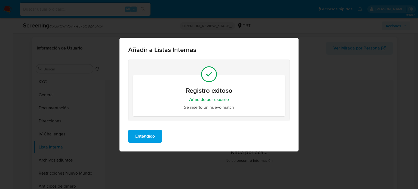
click at [153, 139] on span "Entendido" at bounding box center [145, 136] width 20 height 12
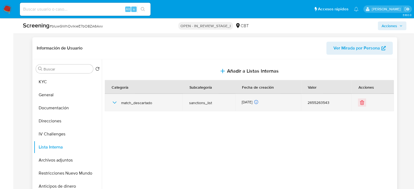
click at [115, 101] on icon "button" at bounding box center [114, 102] width 7 height 7
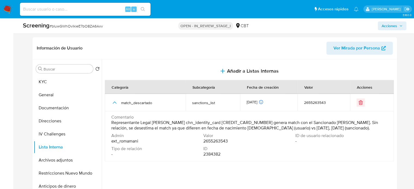
click at [382, 24] on span "Acciones" at bounding box center [389, 25] width 16 height 9
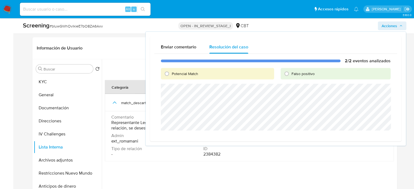
click at [292, 76] on div "Falso positivo" at bounding box center [335, 73] width 110 height 11
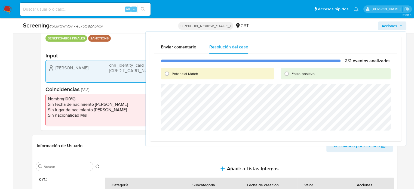
scroll to position [109, 0]
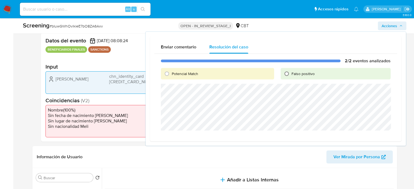
click at [285, 76] on input "Falso positivo" at bounding box center [286, 73] width 9 height 9
radio input "true"
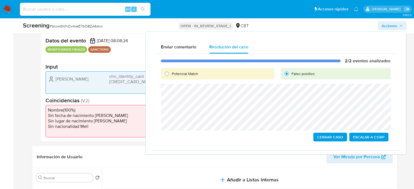
click at [323, 139] on span "Cerrar Caso" at bounding box center [330, 137] width 26 height 8
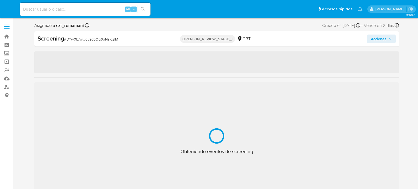
select select "10"
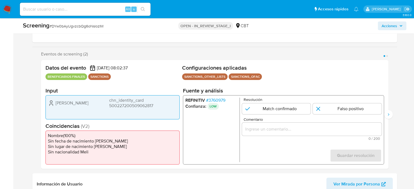
scroll to position [109, 0]
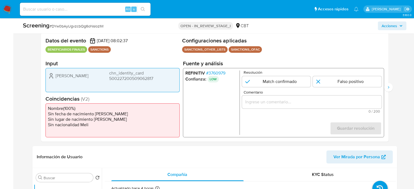
click at [264, 105] on input "Comentario" at bounding box center [312, 101] width 140 height 7
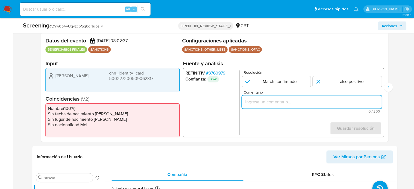
paste input "Compara al Rte Legal con el Sancionado , se desestima el match ya que difieren …"
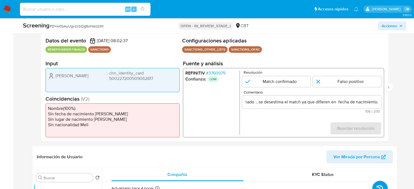
scroll to position [0, 0]
click at [201, 108] on ul "REFINITIV # 3760979 Confianza: LOW" at bounding box center [212, 102] width 54 height 64
drag, startPoint x: 53, startPoint y: 75, endPoint x: 168, endPoint y: 83, distance: 115.3
click at [168, 83] on div "Wei Zhang chn_identity_card 500227200509062817" at bounding box center [112, 80] width 134 height 24
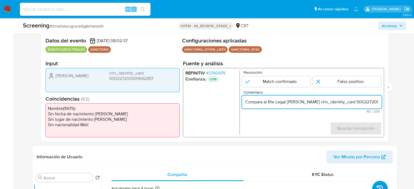
click at [293, 101] on input "Compara al Rte Legal Wei Zhang chn_identity_card 500227200509062817 con el Sanc…" at bounding box center [312, 101] width 140 height 7
drag, startPoint x: 307, startPoint y: 103, endPoint x: 288, endPoint y: 104, distance: 18.5
click at [288, 104] on input "Compara al Rte Legal Wei Zhang chn_identity_card 500227200509062817 con el Sanc…" at bounding box center [312, 101] width 140 height 7
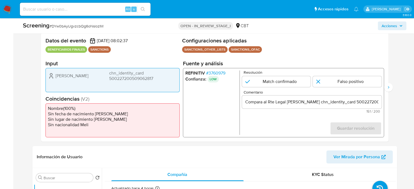
click at [221, 74] on span "# 3760979" at bounding box center [215, 72] width 19 height 5
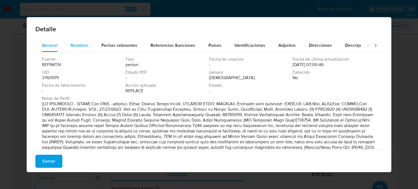
click at [76, 48] on span "Nombres" at bounding box center [79, 45] width 18 height 6
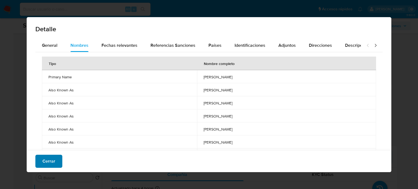
click at [51, 160] on span "Cerrar" at bounding box center [48, 161] width 13 height 12
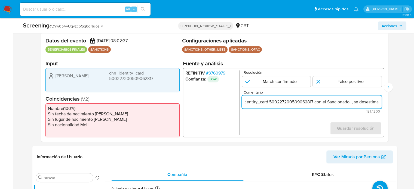
drag, startPoint x: 356, startPoint y: 103, endPoint x: 376, endPoint y: 102, distance: 20.2
click at [376, 102] on input "Compara al Rte Legal Wei Zhang chn_identity_card 500227200509062817 con el Sanc…" at bounding box center [312, 101] width 140 height 7
click at [322, 103] on input "Compara al Rte Legal Wei Zhang chn_identity_card 500227200509062817 con el Sanc…" at bounding box center [312, 101] width 140 height 7
paste input "Wei Zhang"
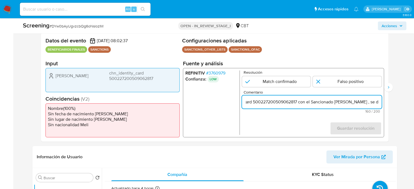
drag, startPoint x: 321, startPoint y: 102, endPoint x: 335, endPoint y: 110, distance: 16.1
click at [321, 102] on input "Compara al Rte Legal Wei Zhang chn_identity_card 500227200509062817 con el Sanc…" at bounding box center [312, 101] width 140 height 7
type input "Compara al Rte Legal Wei Zhang chn_identity_card 500227200509062817 con el Sanc…"
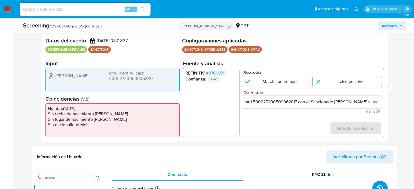
scroll to position [0, 0]
click at [328, 81] on input "1 de 2" at bounding box center [346, 81] width 69 height 11
radio input "true"
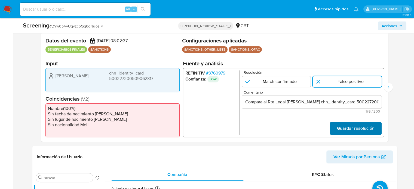
click at [340, 125] on span "Guardar resolución" at bounding box center [355, 128] width 38 height 12
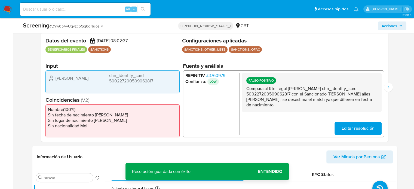
drag, startPoint x: 245, startPoint y: 88, endPoint x: 284, endPoint y: 104, distance: 42.2
click at [272, 106] on div "FALSO POSITIVO Compara al Rte Legal Wei Zhang chn_identity_card 500227200509062…" at bounding box center [312, 92] width 140 height 39
click at [386, 87] on icon "Siguiente" at bounding box center [388, 87] width 4 height 4
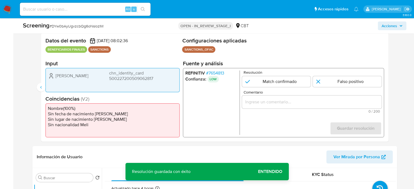
click at [265, 97] on div "2 de 2" at bounding box center [312, 101] width 140 height 13
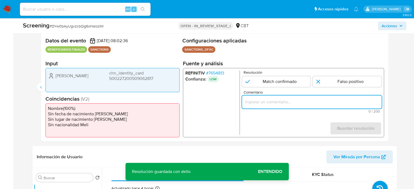
click at [264, 100] on input "Comentario" at bounding box center [312, 101] width 140 height 7
paste input "Compara al Rte Legal [PERSON_NAME] chn_identity_card 500227200509062817 con el …"
type input "Compara al Rte Legal [PERSON_NAME] chn_identity_card 500227200509062817 con el …"
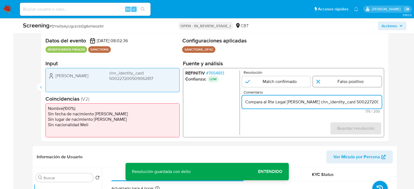
click at [343, 84] on input "2 de 2" at bounding box center [346, 81] width 69 height 11
radio input "true"
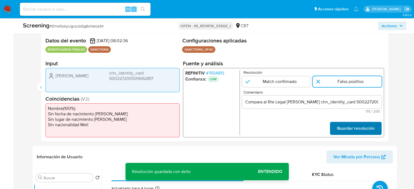
click at [341, 130] on span "Guardar resolución" at bounding box center [355, 128] width 38 height 12
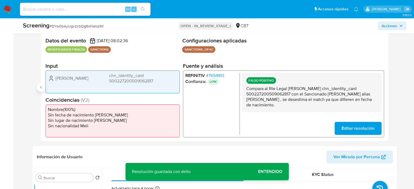
click at [41, 87] on icon "Anterior" at bounding box center [41, 87] width 4 height 4
drag, startPoint x: 289, startPoint y: 89, endPoint x: 292, endPoint y: 93, distance: 5.4
click at [292, 93] on p "Compara al Rte Legal Wei Zhang chn_identity_card 500227200509062817 con el Sanc…" at bounding box center [311, 97] width 131 height 22
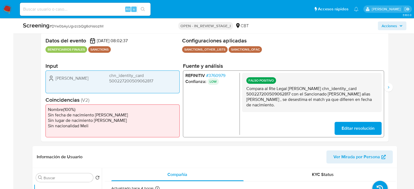
drag, startPoint x: 329, startPoint y: 93, endPoint x: 258, endPoint y: 103, distance: 70.8
click at [258, 103] on p "Compara al Rte Legal Wei Zhang chn_identity_card 500227200509062817 con el Sanc…" at bounding box center [311, 97] width 131 height 22
click at [258, 100] on p "Compara al Rte Legal Wei Zhang chn_identity_card 500227200509062817 con el Sanc…" at bounding box center [311, 97] width 131 height 22
drag, startPoint x: 258, startPoint y: 100, endPoint x: 327, endPoint y: 94, distance: 69.6
click at [327, 94] on p "Compara al Rte Legal Wei Zhang chn_identity_card 500227200509062817 con el Sanc…" at bounding box center [311, 97] width 131 height 22
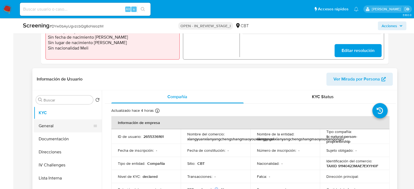
scroll to position [190, 0]
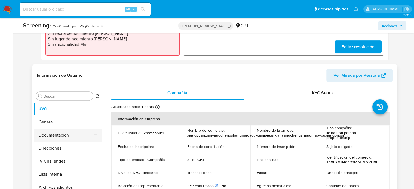
click at [72, 136] on button "Documentación" at bounding box center [66, 135] width 64 height 13
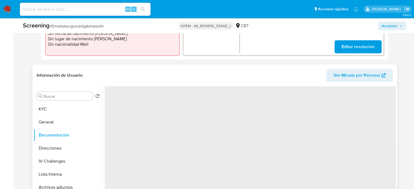
scroll to position [27, 0]
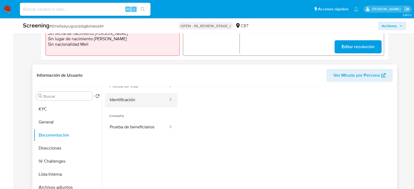
click at [148, 100] on button "Identificación" at bounding box center [137, 100] width 64 height 14
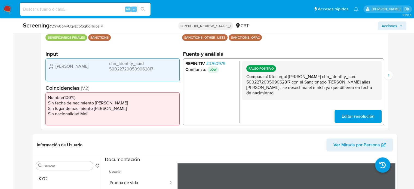
scroll to position [109, 0]
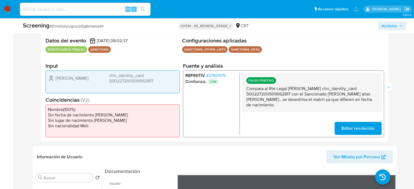
click at [219, 73] on span "# 3760979" at bounding box center [215, 75] width 19 height 5
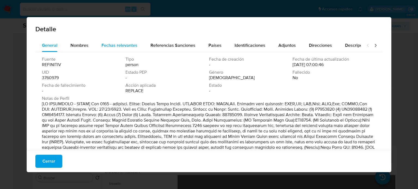
click at [107, 46] on span "Fechas relevantes" at bounding box center [119, 45] width 36 height 6
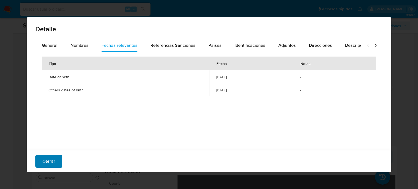
click at [46, 163] on span "Cerrar" at bounding box center [48, 161] width 13 height 12
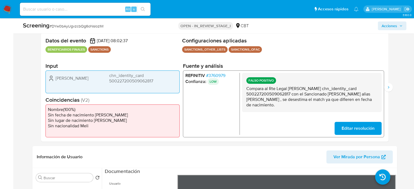
click at [216, 73] on span "# 3760979" at bounding box center [215, 75] width 19 height 5
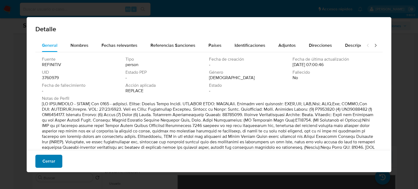
click at [44, 163] on span "Cerrar" at bounding box center [48, 161] width 13 height 12
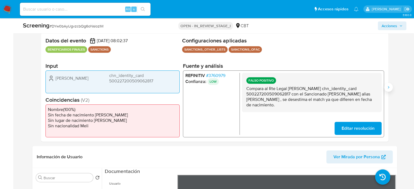
click at [386, 87] on icon "Siguiente" at bounding box center [388, 87] width 4 height 4
click at [214, 79] on p "LOW" at bounding box center [212, 81] width 11 height 7
click at [218, 77] on span "# 7654813" at bounding box center [215, 75] width 18 height 5
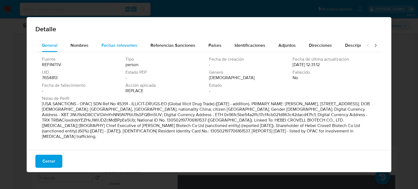
click at [114, 42] on div "Fechas relevantes" at bounding box center [119, 45] width 36 height 13
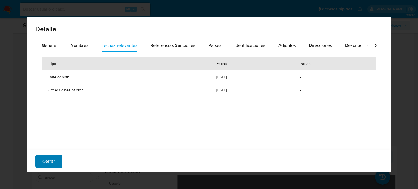
click at [44, 159] on span "Cerrar" at bounding box center [48, 161] width 13 height 12
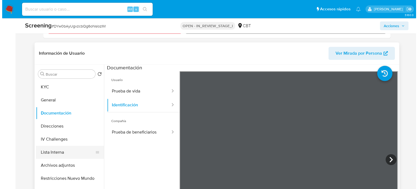
scroll to position [218, 0]
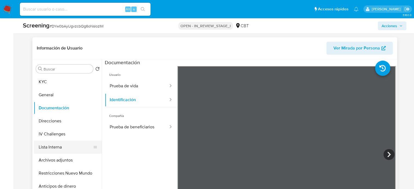
click at [69, 149] on button "Lista Interna" at bounding box center [66, 147] width 64 height 13
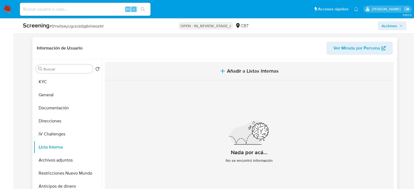
click at [258, 72] on span "Añadir a Listas Internas" at bounding box center [253, 71] width 52 height 6
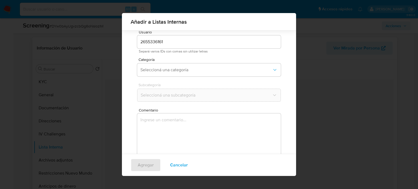
scroll to position [23, 0]
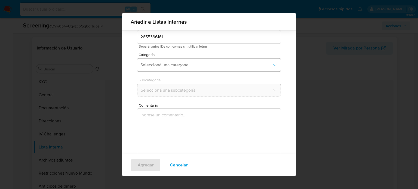
click at [187, 67] on span "Seleccioná una categoría" at bounding box center [206, 64] width 132 height 5
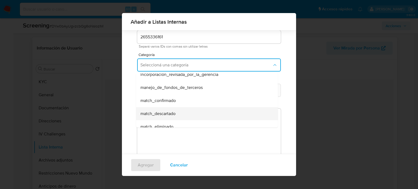
scroll to position [27, 0]
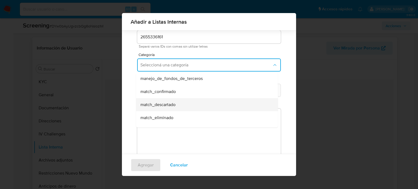
click at [171, 106] on span "match_descartado" at bounding box center [157, 104] width 35 height 5
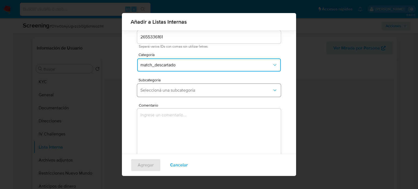
click at [181, 91] on span "Seleccioná una subcategoría" at bounding box center [206, 90] width 132 height 5
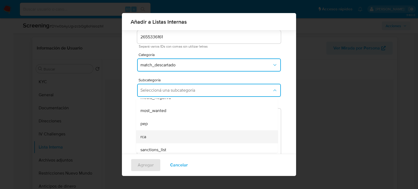
scroll to position [37, 0]
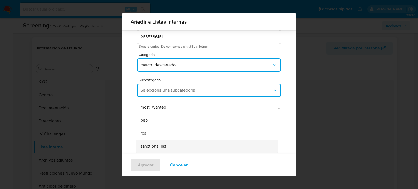
click at [164, 146] on span "sanctions_list" at bounding box center [153, 146] width 26 height 5
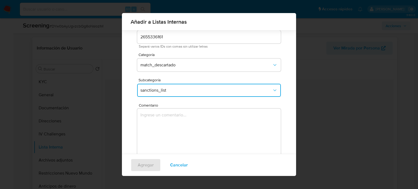
click at [172, 137] on textarea "Comentario" at bounding box center [209, 135] width 144 height 52
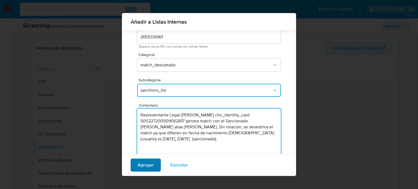
type textarea "Representante Legal Wei Zhang chn_identity_card 500227200509062817 genera match…"
click at [147, 166] on span "Agregar" at bounding box center [146, 165] width 16 height 12
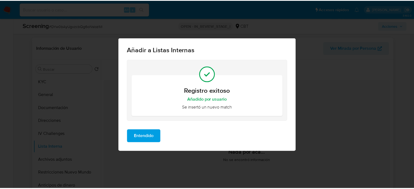
scroll to position [0, 0]
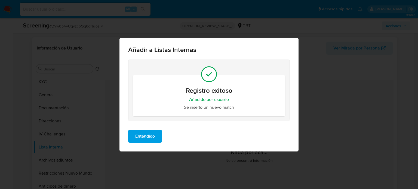
click at [151, 139] on span "Entendido" at bounding box center [145, 136] width 20 height 12
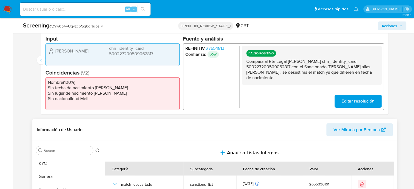
scroll to position [109, 0]
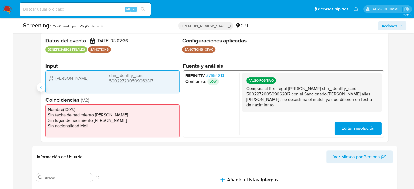
click at [40, 88] on icon "Anterior" at bounding box center [41, 87] width 4 height 4
click at [385, 27] on span "Acciones" at bounding box center [389, 25] width 16 height 9
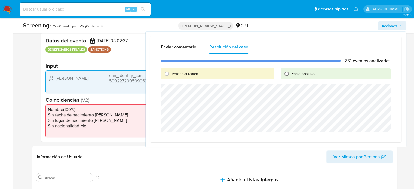
click at [286, 75] on input "Falso positivo" at bounding box center [286, 73] width 9 height 9
radio input "true"
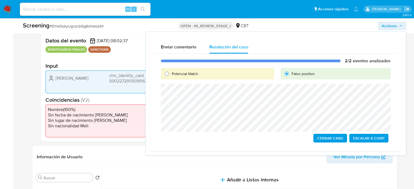
click at [323, 138] on span "Cerrar Caso" at bounding box center [330, 138] width 26 height 8
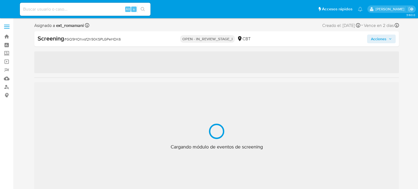
select select "10"
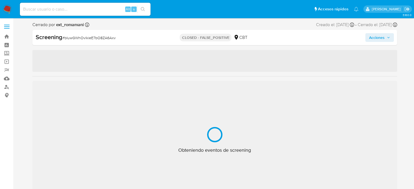
select select "10"
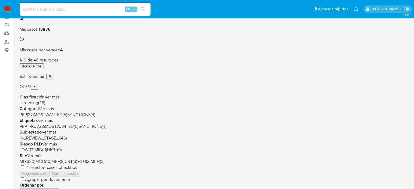
scroll to position [54, 0]
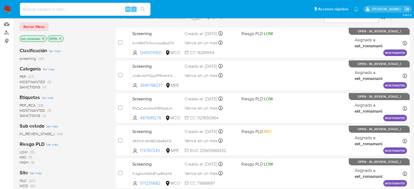
click at [42, 86] on span "SANCTIONS (4)" at bounding box center [33, 87] width 27 height 5
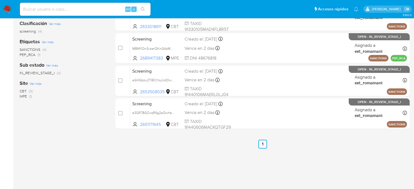
scroll to position [54, 0]
